Goal: Task Accomplishment & Management: Use online tool/utility

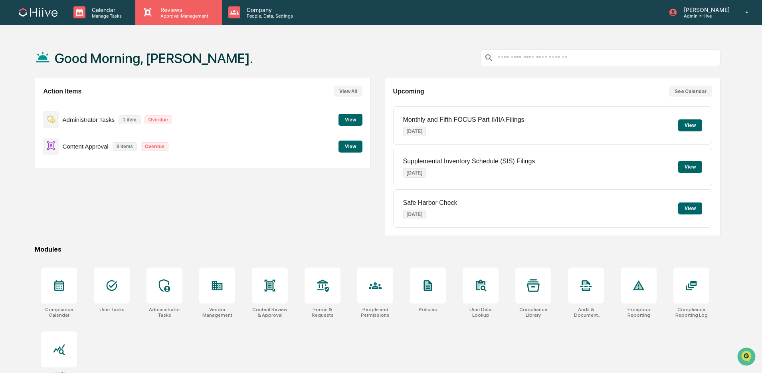
click at [141, 12] on div "Reviews Approval Management" at bounding box center [178, 12] width 78 height 12
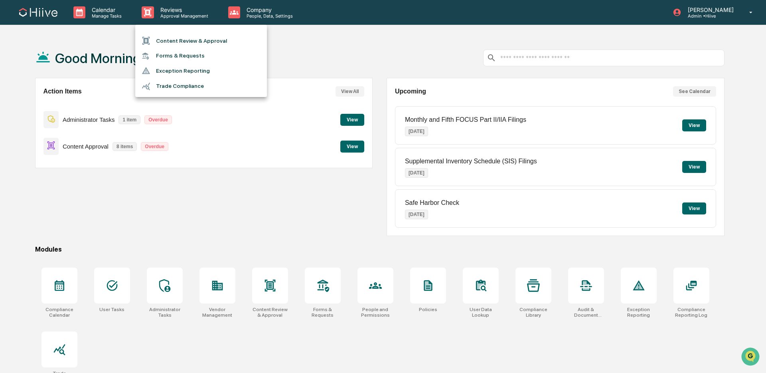
click at [166, 40] on li "Content Review & Approval" at bounding box center [201, 40] width 132 height 15
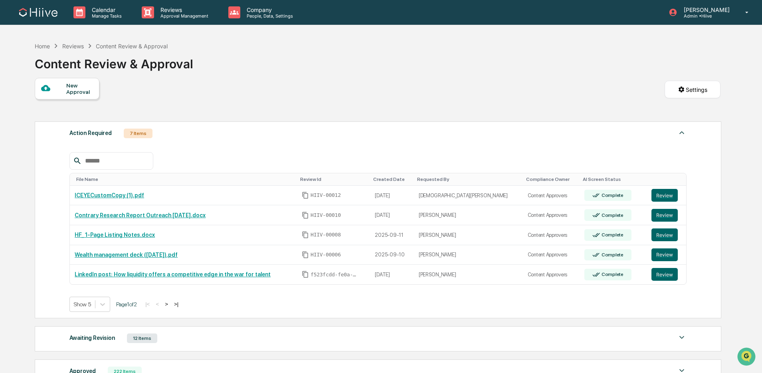
click at [170, 303] on button ">" at bounding box center [166, 304] width 8 height 7
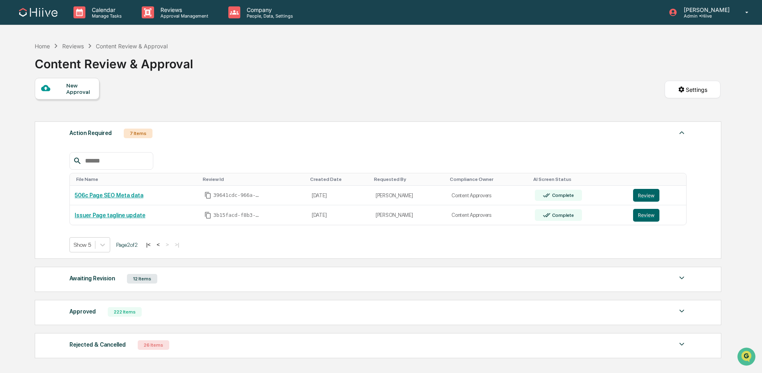
click at [162, 244] on button "<" at bounding box center [158, 244] width 8 height 7
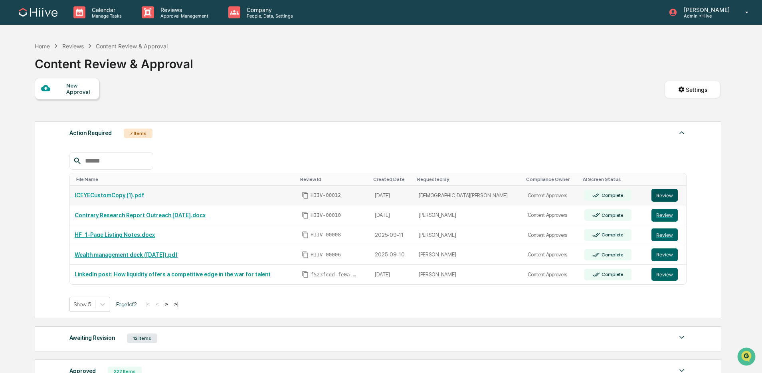
click at [661, 198] on button "Review" at bounding box center [664, 195] width 26 height 13
click at [660, 210] on button "Review" at bounding box center [664, 215] width 26 height 13
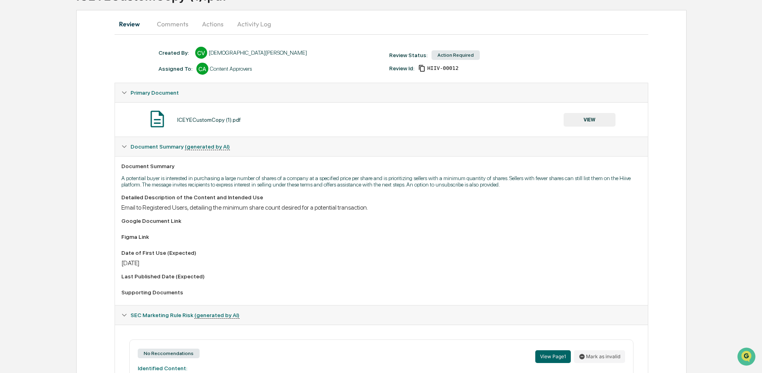
scroll to position [67, 0]
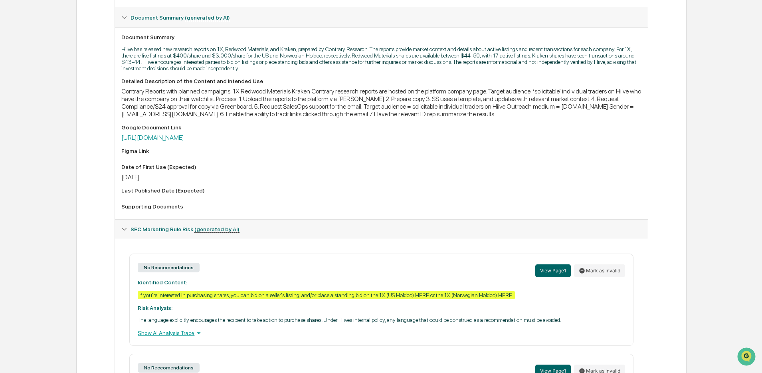
scroll to position [192, 0]
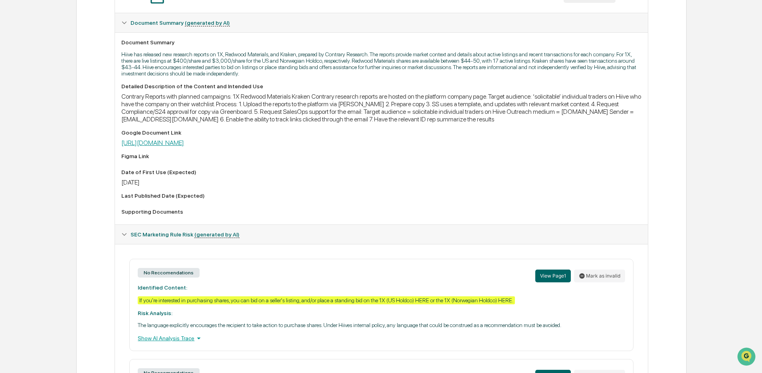
click at [184, 147] on link "[URL][DOMAIN_NAME]" at bounding box center [152, 143] width 63 height 8
